Goal: Information Seeking & Learning: Learn about a topic

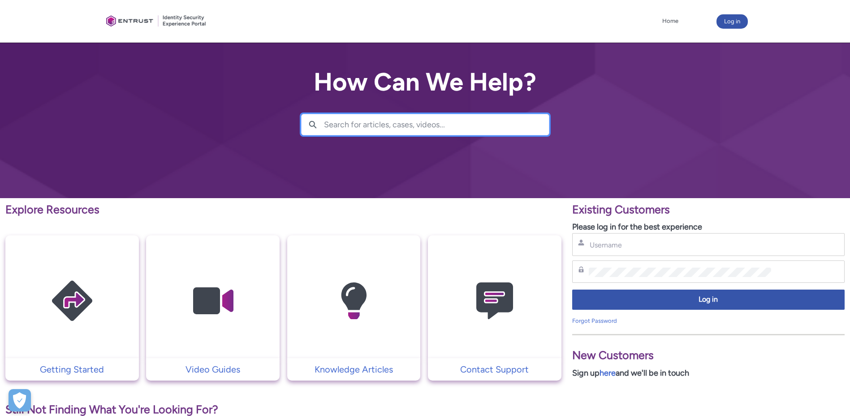
click at [404, 120] on input "Search for articles, cases, videos..." at bounding box center [436, 124] width 225 height 21
click at [670, 22] on link "Home" at bounding box center [670, 20] width 21 height 13
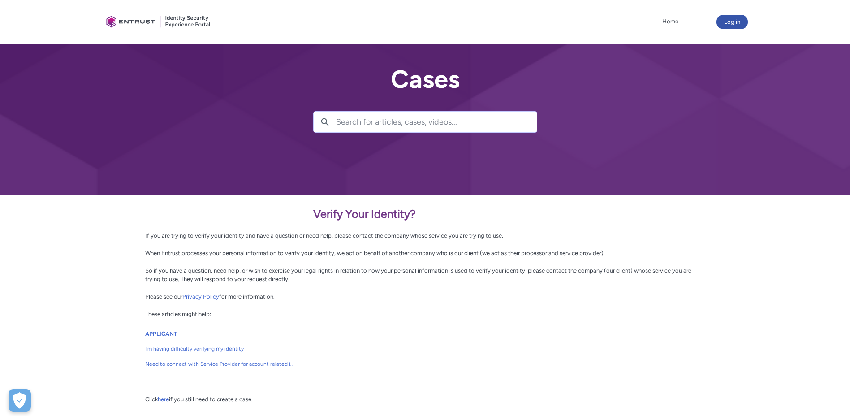
scroll to position [45, 0]
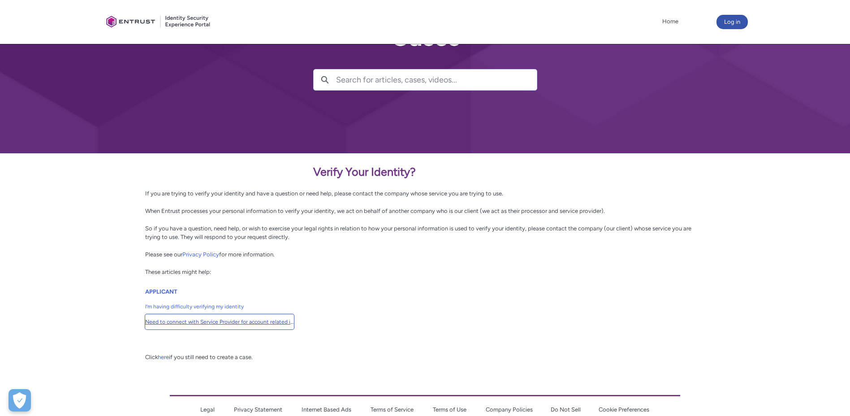
click at [251, 323] on span "Need to connect with Service Provider for account related issues" at bounding box center [219, 322] width 149 height 8
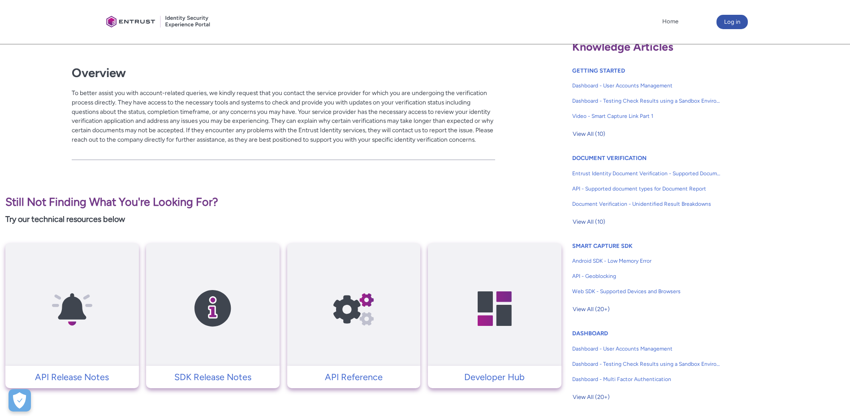
scroll to position [134, 0]
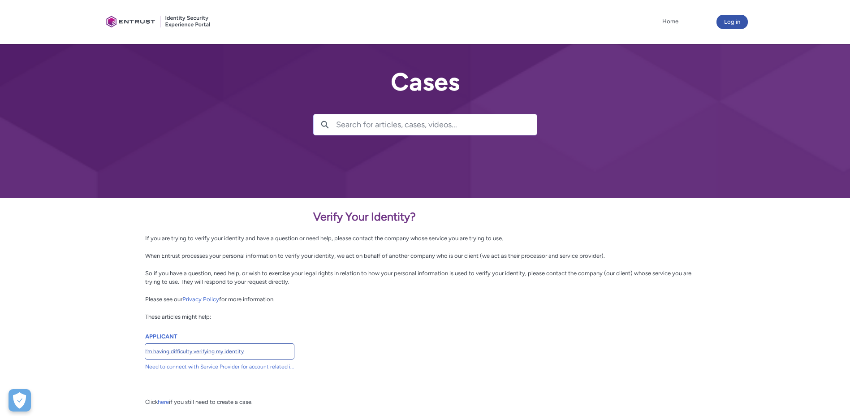
click at [216, 352] on span "I’m having difficulty verifying my identity" at bounding box center [219, 351] width 149 height 8
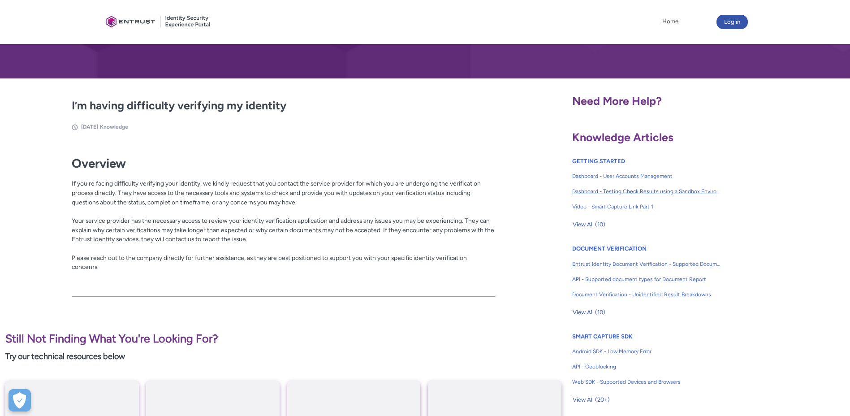
scroll to position [179, 0]
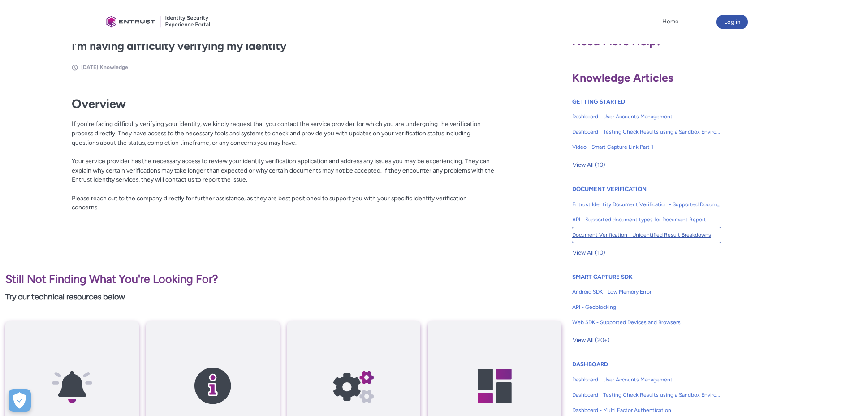
click at [629, 238] on span "Document Verification - Unidentified Result Breakdowns" at bounding box center [646, 235] width 149 height 8
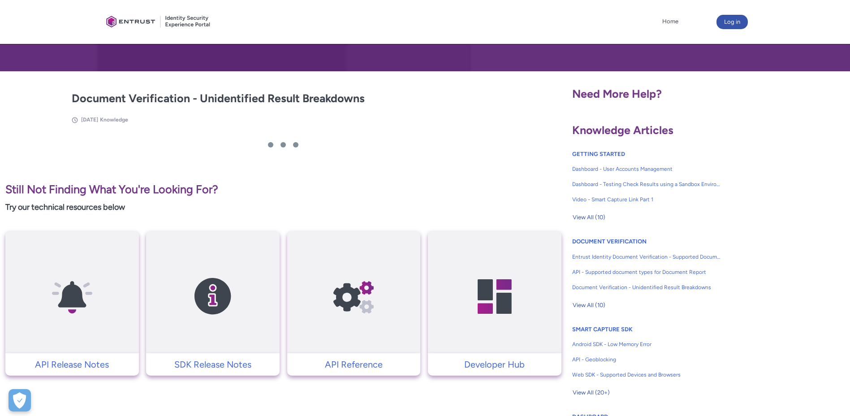
scroll to position [134, 0]
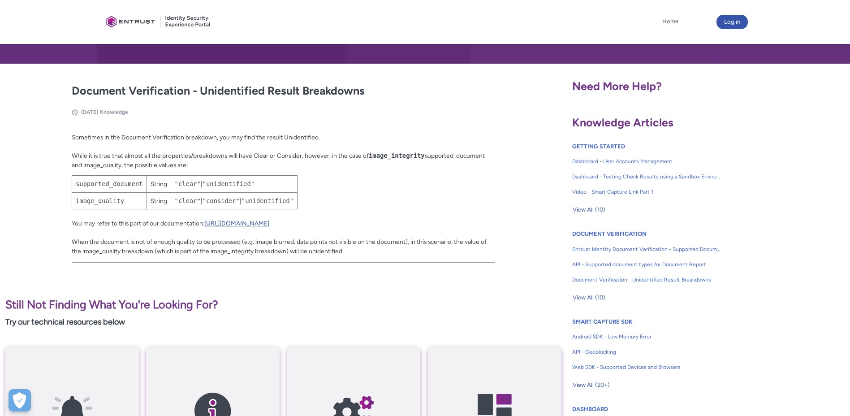
click at [269, 224] on link "https://documentation.onfido.com/v3/#breakdowns" at bounding box center [236, 223] width 65 height 7
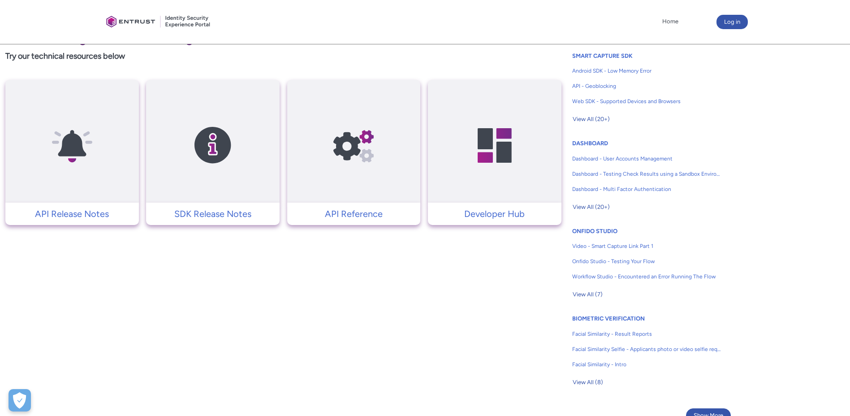
scroll to position [403, 0]
